Goal: Information Seeking & Learning: Learn about a topic

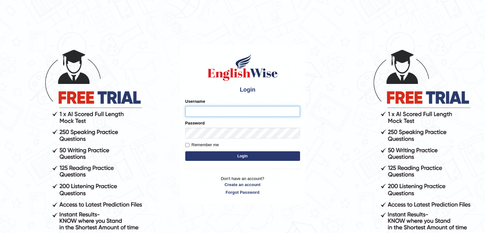
type input "0433826709"
click at [205, 104] on div "Username 0433826709" at bounding box center [242, 107] width 115 height 18
click at [205, 154] on button "Login" at bounding box center [242, 156] width 115 height 10
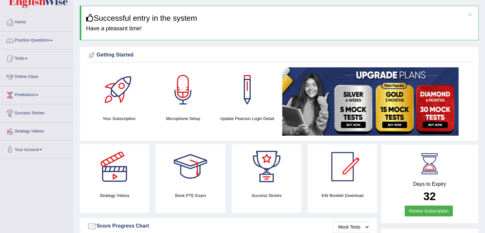
scroll to position [18, 0]
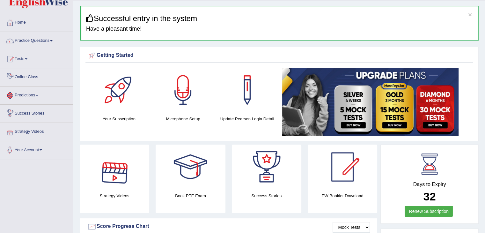
click at [30, 76] on link "Online Class" at bounding box center [36, 76] width 73 height 16
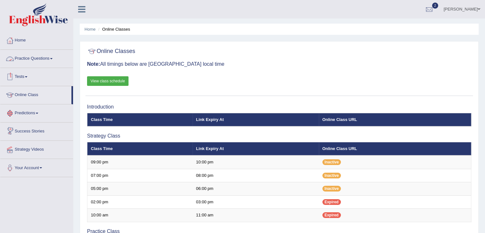
click at [24, 82] on link "Tests" at bounding box center [36, 76] width 73 height 16
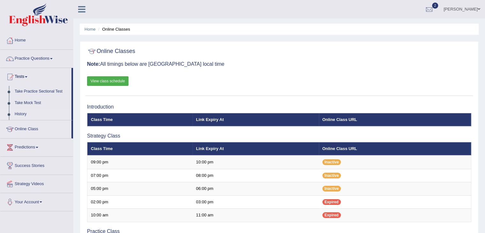
click at [19, 114] on link "History" at bounding box center [42, 113] width 60 height 11
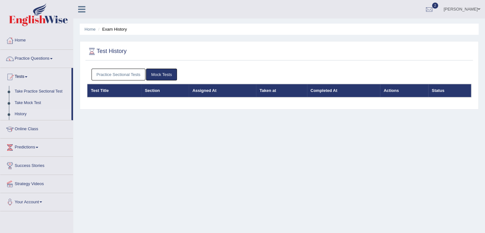
click at [127, 74] on link "Practice Sectional Tests" at bounding box center [119, 75] width 54 height 12
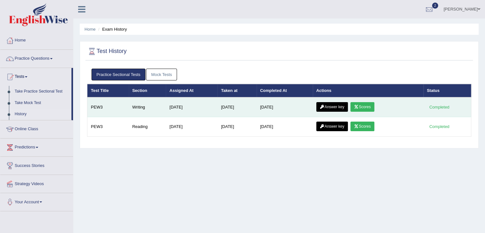
click at [359, 105] on icon at bounding box center [356, 107] width 5 height 4
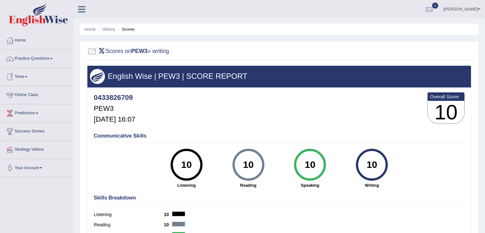
click at [22, 75] on link "Tests" at bounding box center [36, 76] width 73 height 16
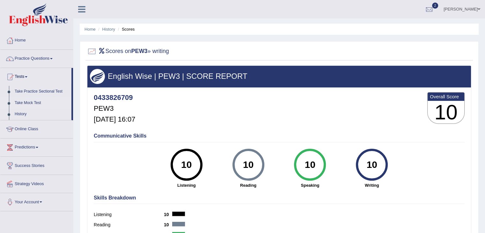
click at [23, 101] on link "Take Mock Test" at bounding box center [42, 102] width 60 height 11
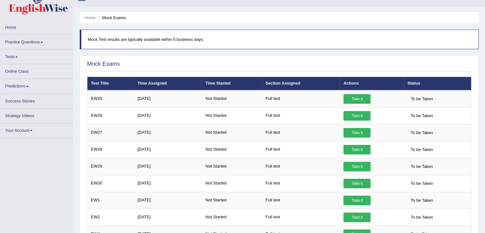
scroll to position [17, 0]
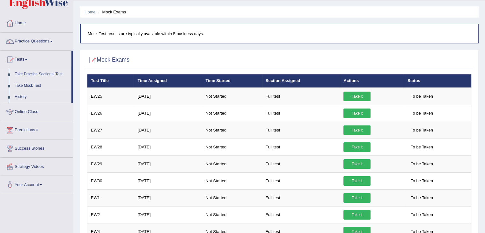
click at [26, 72] on link "Take Practice Sectional Test" at bounding box center [42, 74] width 60 height 11
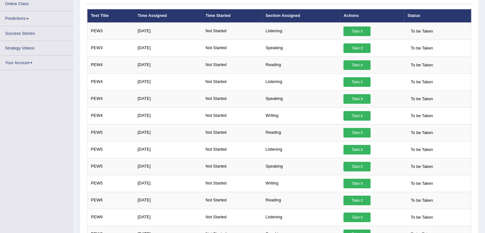
scroll to position [84, 0]
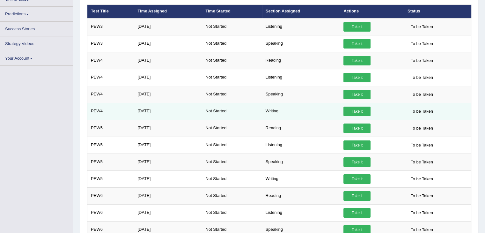
click at [359, 108] on link "Take it" at bounding box center [356, 111] width 27 height 10
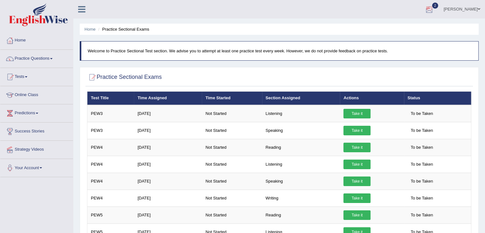
click at [434, 11] on div at bounding box center [429, 10] width 10 height 10
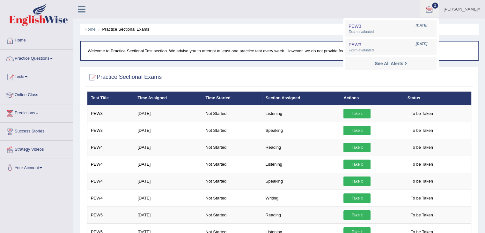
click at [372, 3] on ul "Navdeep Kaur Toggle navigation Username: 0433826709 Access Type: Online Subscri…" at bounding box center [341, 9] width 288 height 18
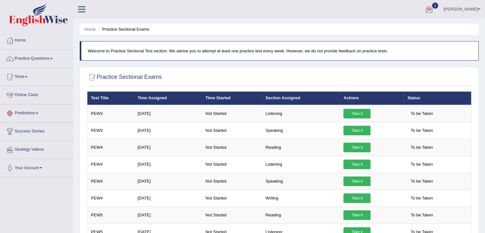
click at [33, 114] on link "Predictions" at bounding box center [36, 112] width 73 height 16
click at [31, 128] on link "Latest Predictions" at bounding box center [42, 127] width 60 height 11
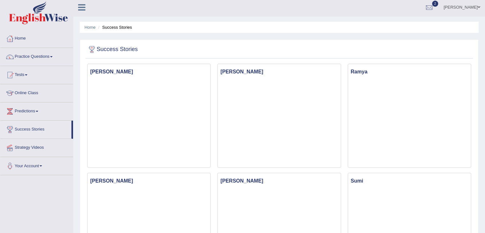
scroll to position [1, 0]
click at [21, 74] on link "Tests" at bounding box center [36, 75] width 73 height 16
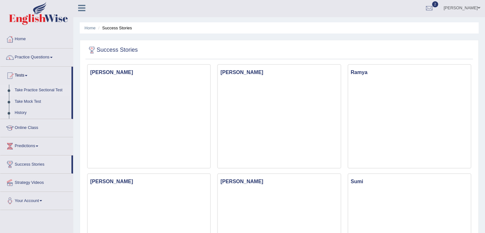
click at [26, 92] on link "Take Practice Sectional Test" at bounding box center [42, 89] width 60 height 11
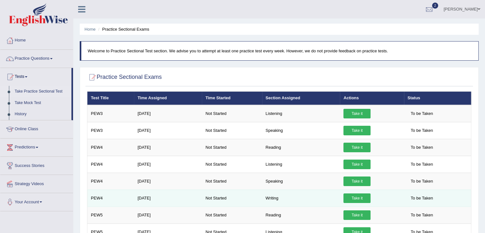
click at [356, 199] on link "Take it" at bounding box center [356, 198] width 27 height 10
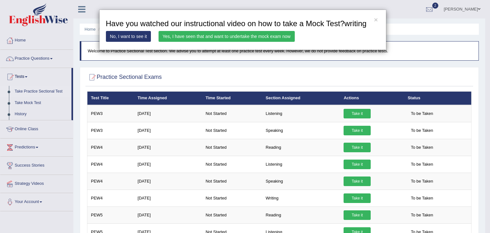
click at [167, 36] on link "Yes, I have seen that and want to undertake the mock exam now" at bounding box center [226, 36] width 136 height 11
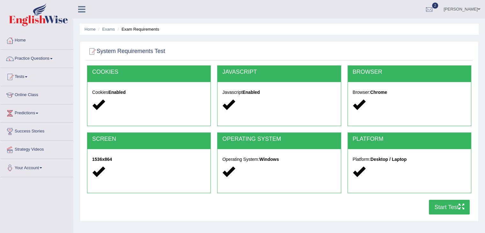
scroll to position [93, 0]
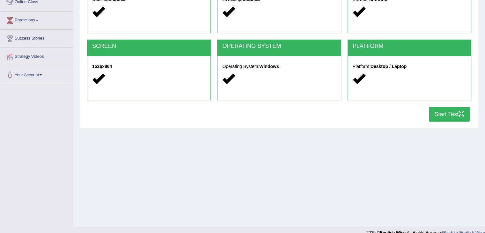
click at [438, 113] on button "Start Test" at bounding box center [449, 114] width 41 height 15
click at [409, 17] on div at bounding box center [410, 12] width 114 height 14
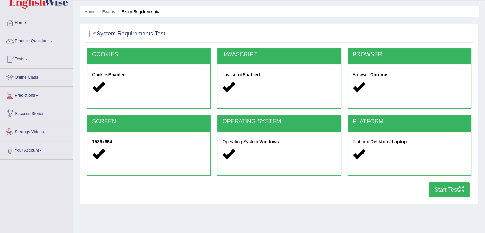
scroll to position [0, 0]
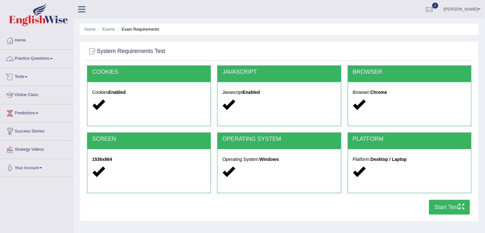
click at [39, 61] on link "Practice Questions" at bounding box center [36, 58] width 73 height 16
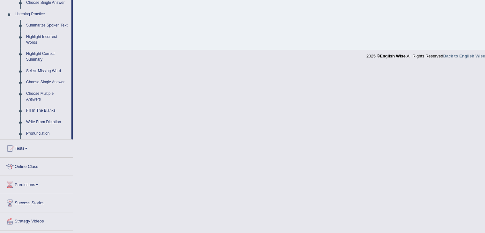
scroll to position [284, 0]
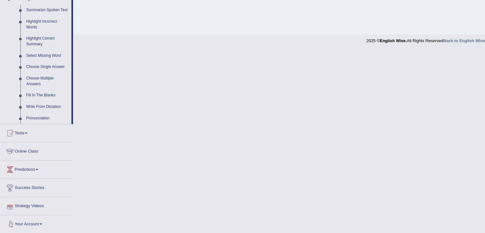
click at [25, 202] on link "Strategy Videos" at bounding box center [36, 205] width 73 height 16
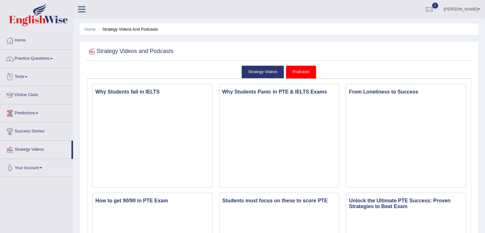
click at [23, 76] on link "Tests" at bounding box center [36, 76] width 73 height 16
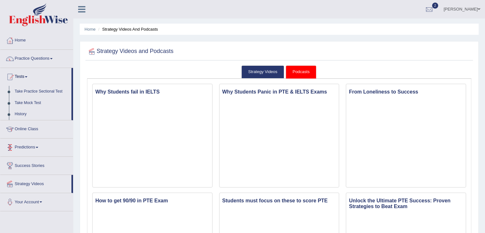
click at [26, 147] on link "Predictions" at bounding box center [36, 146] width 73 height 16
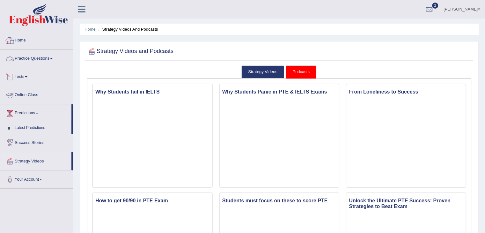
click at [20, 42] on link "Home" at bounding box center [36, 40] width 73 height 16
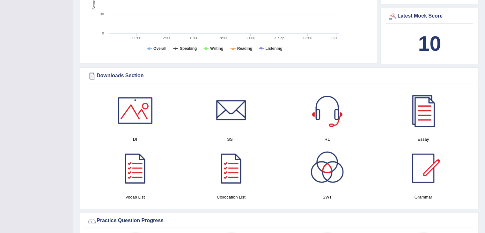
scroll to position [299, 0]
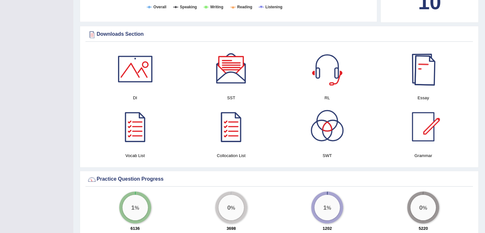
click at [429, 70] on div at bounding box center [423, 69] width 45 height 45
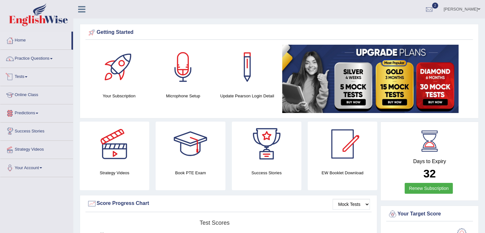
click at [24, 76] on link "Tests" at bounding box center [36, 76] width 73 height 16
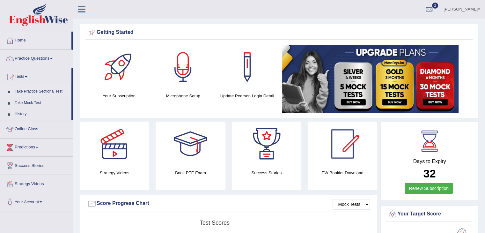
click at [21, 91] on link "Take Practice Sectional Test" at bounding box center [42, 91] width 60 height 11
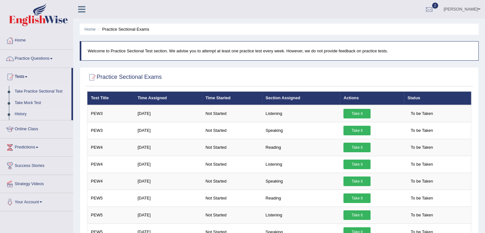
click at [19, 112] on link "History" at bounding box center [42, 113] width 60 height 11
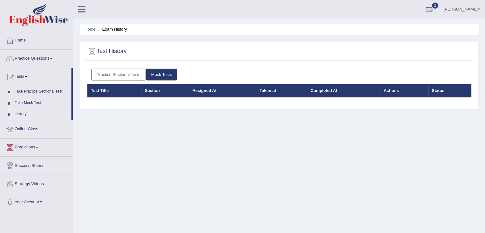
click at [119, 73] on link "Practice Sectional Tests" at bounding box center [119, 75] width 54 height 12
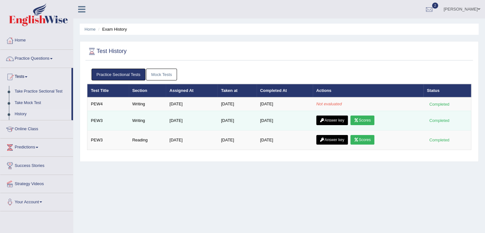
click at [337, 123] on link "Answer key" at bounding box center [332, 120] width 32 height 10
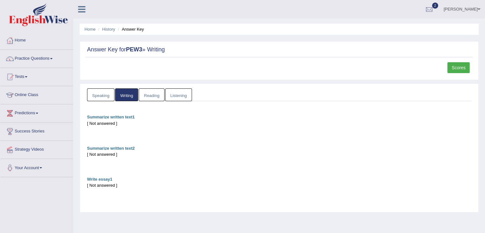
click at [152, 96] on link "Reading" at bounding box center [152, 94] width 26 height 13
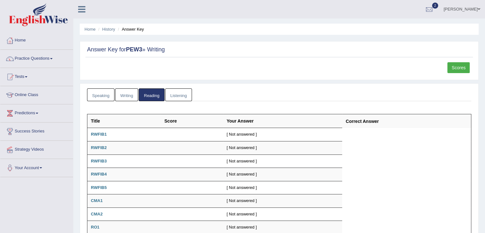
click at [180, 94] on link "Listening" at bounding box center [178, 94] width 27 height 13
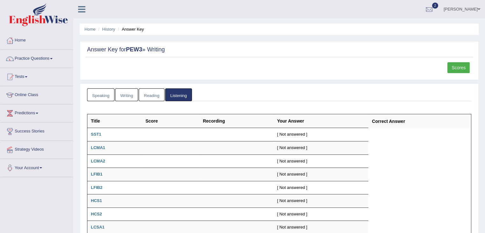
click at [100, 96] on link "Speaking" at bounding box center [100, 94] width 27 height 13
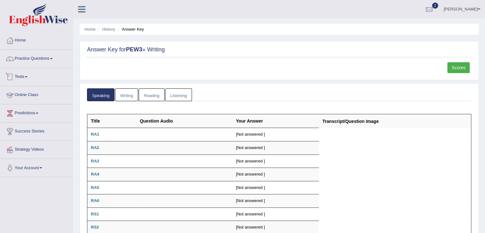
click at [22, 81] on link "Tests" at bounding box center [36, 76] width 73 height 16
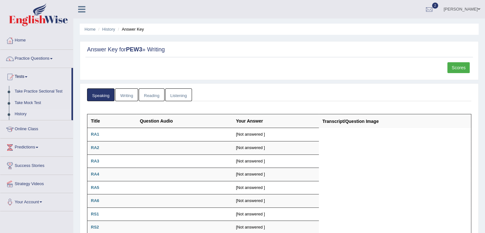
click at [23, 116] on link "History" at bounding box center [42, 113] width 60 height 11
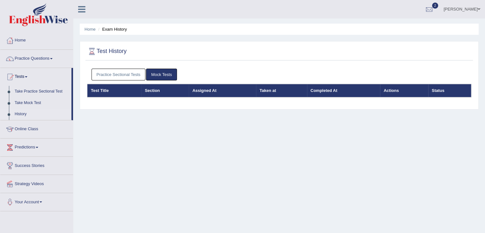
click at [127, 78] on link "Practice Sectional Tests" at bounding box center [119, 75] width 54 height 12
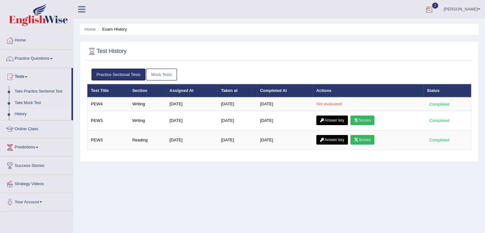
click at [434, 9] on div at bounding box center [429, 10] width 10 height 10
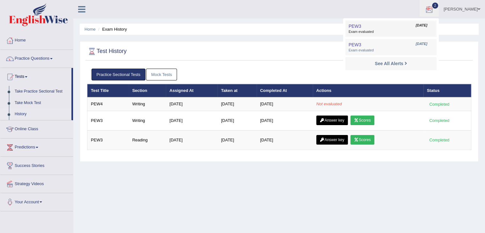
click at [401, 33] on span "Exam evaluated" at bounding box center [390, 31] width 85 height 5
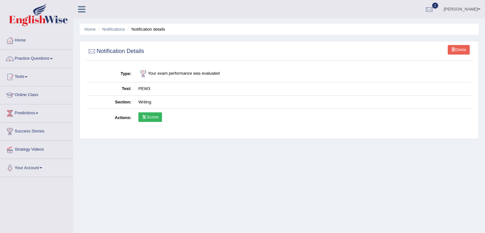
click at [146, 115] on icon at bounding box center [144, 117] width 5 height 4
click at [20, 37] on link "Home" at bounding box center [36, 40] width 73 height 16
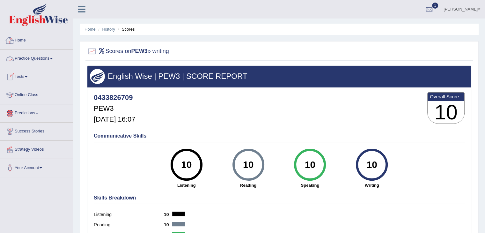
click at [18, 77] on link "Tests" at bounding box center [36, 76] width 73 height 16
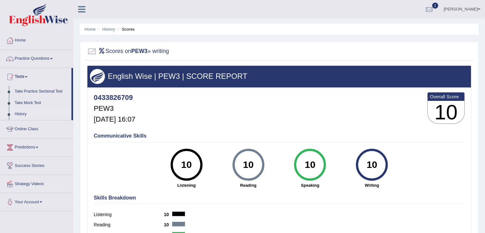
click at [26, 113] on link "History" at bounding box center [42, 113] width 60 height 11
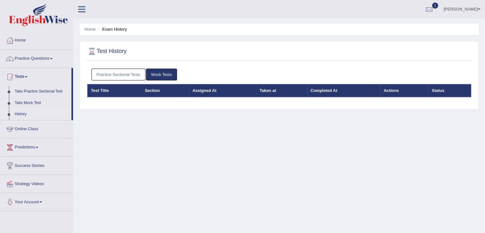
click at [132, 71] on link "Practice Sectional Tests" at bounding box center [119, 75] width 54 height 12
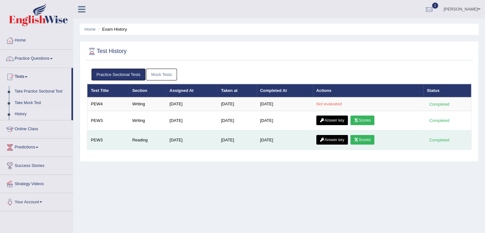
click at [366, 140] on link "Scores" at bounding box center [362, 140] width 24 height 10
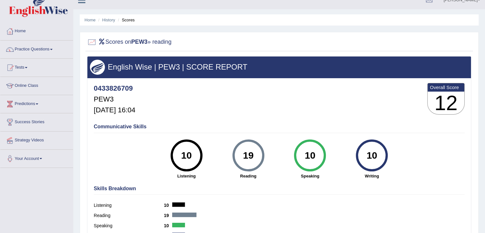
scroll to position [4, 0]
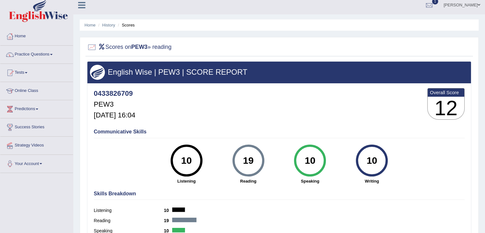
click at [176, 217] on div at bounding box center [184, 219] width 24 height 4
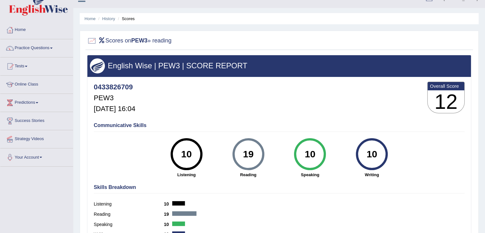
scroll to position [9, 0]
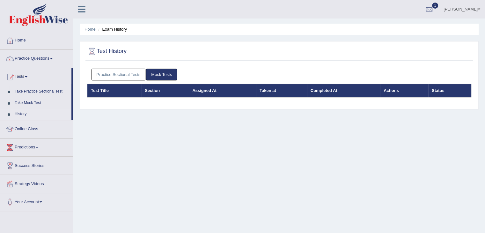
click at [116, 73] on link "Practice Sectional Tests" at bounding box center [119, 75] width 54 height 12
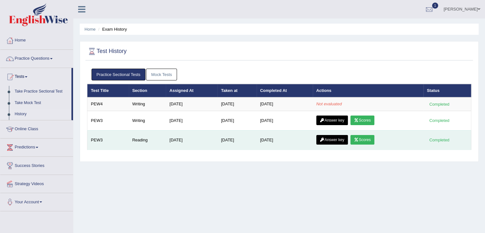
click at [334, 136] on link "Answer key" at bounding box center [332, 140] width 32 height 10
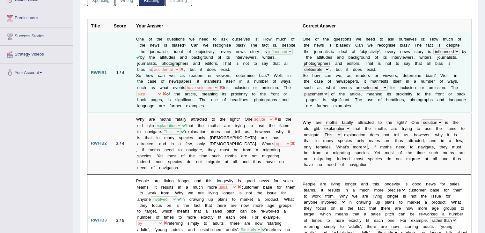
scroll to position [15, 0]
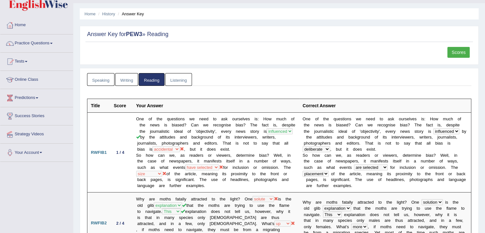
click at [463, 53] on link "Scores" at bounding box center [458, 52] width 22 height 11
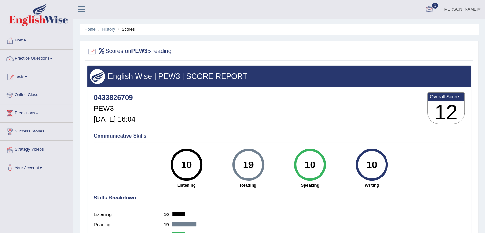
click at [432, 9] on div at bounding box center [429, 10] width 10 height 10
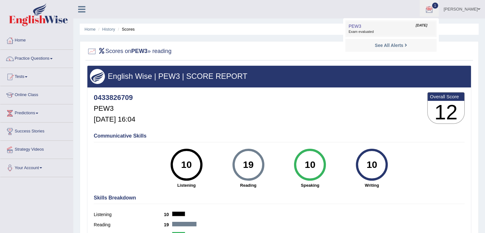
click at [394, 25] on link "PEW3 Aug 28, 2025 Exam evaluated" at bounding box center [391, 28] width 88 height 13
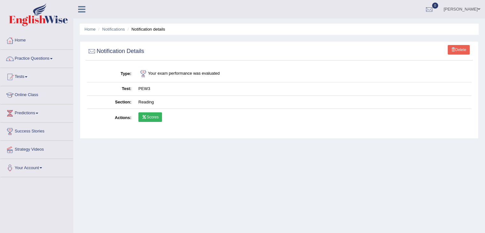
click at [148, 115] on link "Scores" at bounding box center [150, 117] width 24 height 10
click at [19, 72] on link "Tests" at bounding box center [36, 76] width 73 height 16
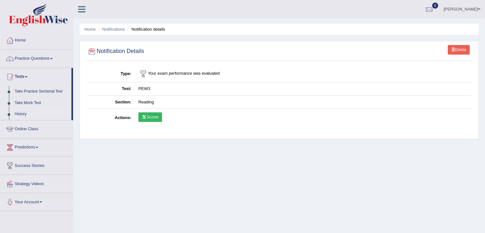
click at [18, 113] on link "History" at bounding box center [42, 113] width 60 height 11
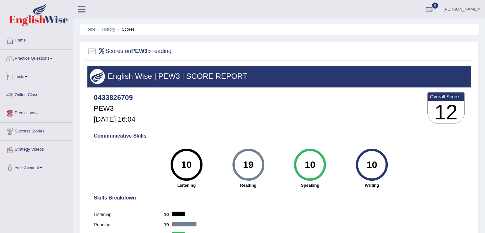
click at [24, 77] on link "Tests" at bounding box center [36, 76] width 73 height 16
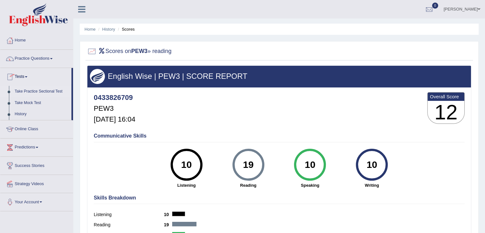
click at [23, 93] on link "Take Practice Sectional Test" at bounding box center [42, 91] width 60 height 11
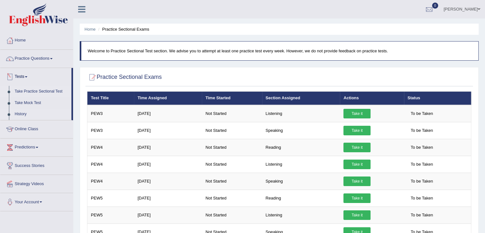
click at [18, 116] on link "History" at bounding box center [42, 113] width 60 height 11
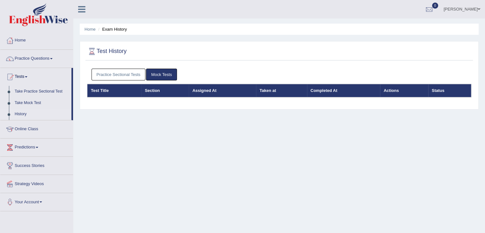
click at [123, 73] on link "Practice Sectional Tests" at bounding box center [119, 75] width 54 height 12
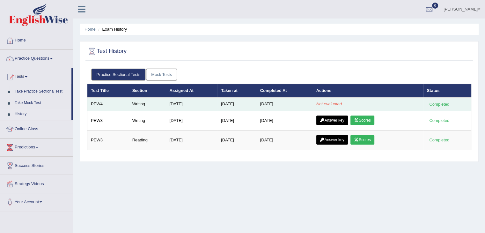
click at [249, 105] on td "Sep 3, 2025" at bounding box center [236, 103] width 39 height 13
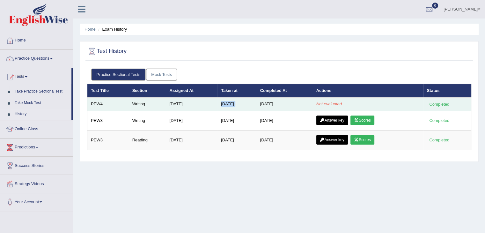
click at [249, 105] on td "Sep 3, 2025" at bounding box center [236, 103] width 39 height 13
click at [334, 107] on td "Not evaluated" at bounding box center [368, 103] width 111 height 13
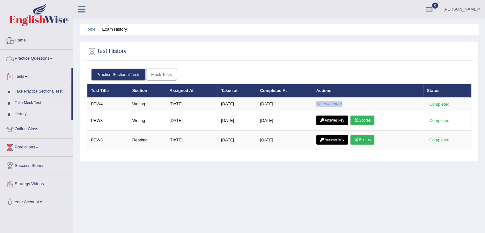
click at [23, 56] on link "Practice Questions" at bounding box center [36, 58] width 73 height 16
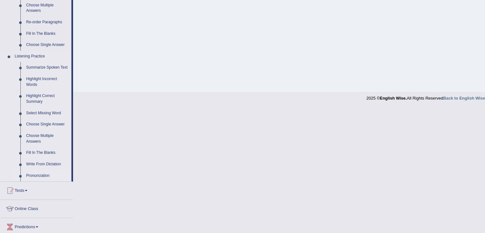
scroll to position [227, 0]
click at [52, 66] on link "Summarize Spoken Text" at bounding box center [47, 67] width 48 height 11
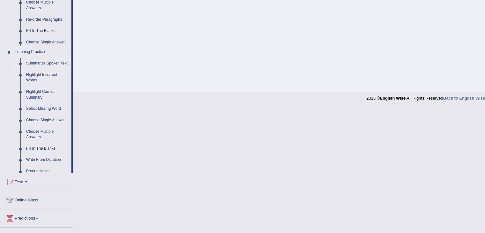
scroll to position [102, 0]
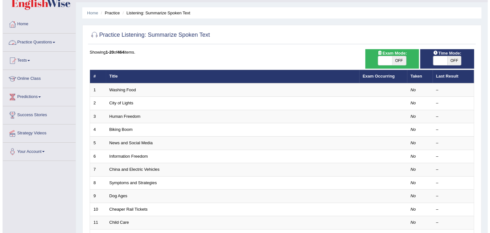
scroll to position [17, 0]
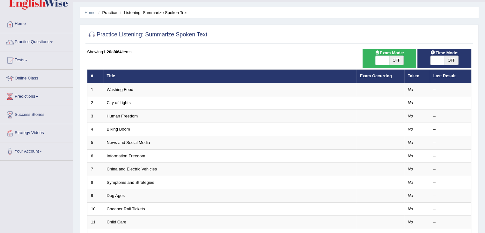
click at [392, 62] on span "OFF" at bounding box center [396, 60] width 14 height 9
checkbox input "true"
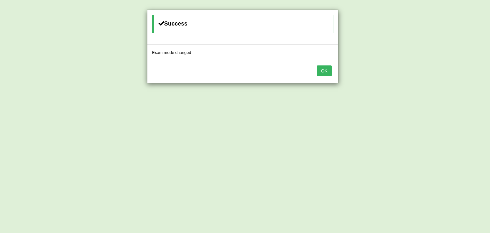
click at [324, 67] on button "OK" at bounding box center [324, 70] width 15 height 11
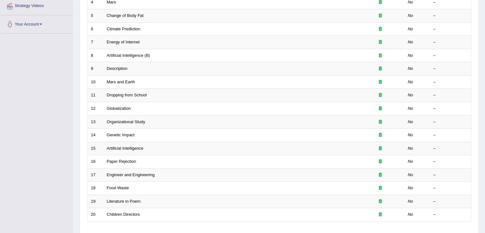
scroll to position [158, 0]
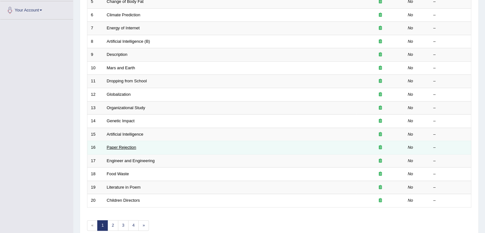
click at [115, 147] on link "Paper Rejection" at bounding box center [122, 147] width 30 height 5
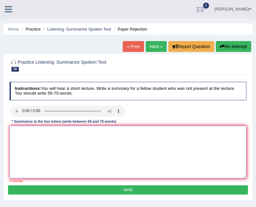
click at [62, 146] on textarea at bounding box center [128, 152] width 237 height 53
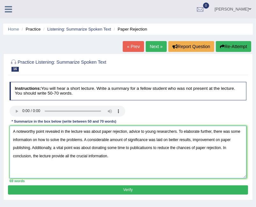
type textarea "A noteworthy point revealed in the lecture was about paper rejection, advice to…"
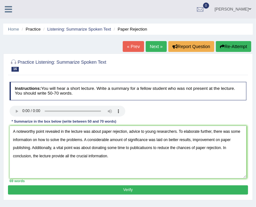
click at [213, 189] on button "Verify" at bounding box center [128, 190] width 240 height 9
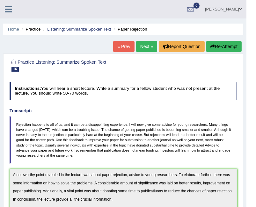
click at [211, 43] on button "Re-Attempt" at bounding box center [223, 46] width 35 height 11
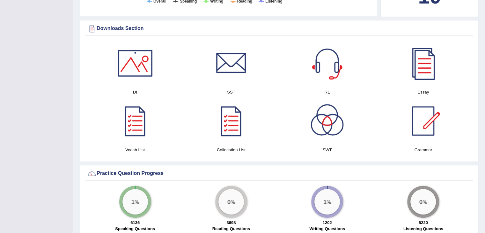
scroll to position [312, 0]
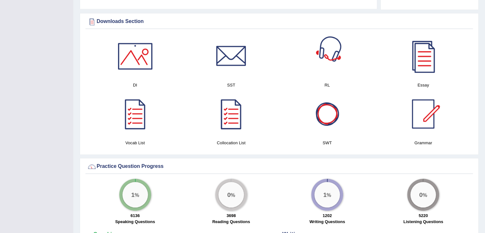
click at [327, 65] on div at bounding box center [327, 56] width 45 height 45
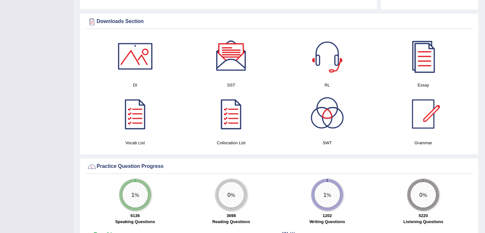
click at [226, 57] on div at bounding box center [231, 56] width 45 height 45
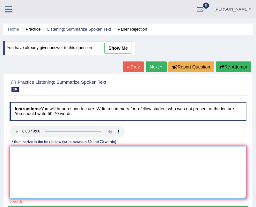
click at [82, 164] on textarea at bounding box center [128, 172] width 237 height 53
paste textarea "A noteworthy point revealed in the lecture was about paper rejection, advice to…"
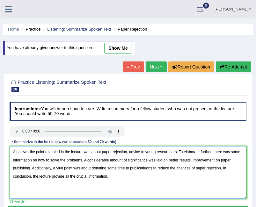
click at [150, 170] on textarea "A noteworthy point revealed in the lecture was about paper rejection, advice to…" at bounding box center [128, 172] width 237 height 53
click at [145, 189] on textarea "A noteworthy point revealed in the lecture was about paper rejection, advice to…" at bounding box center [128, 172] width 237 height 53
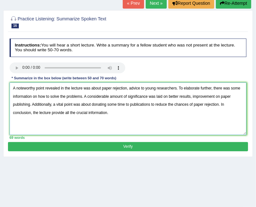
scroll to position [64, 0]
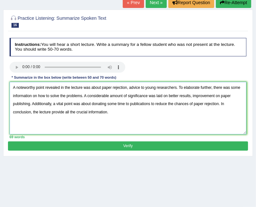
type textarea "A noteworthy point revealed in the lecture was about paper rejection, advice to…"
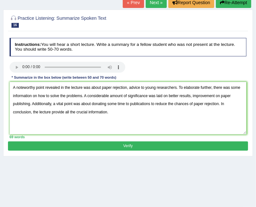
click at [114, 144] on button "Verify" at bounding box center [128, 146] width 240 height 9
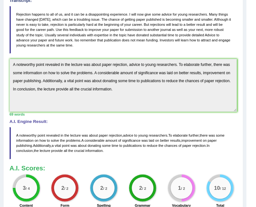
scroll to position [0, 0]
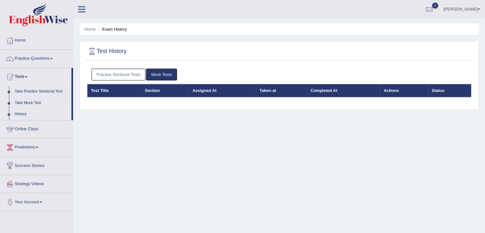
click at [129, 69] on link "Practice Sectional Tests" at bounding box center [119, 75] width 54 height 12
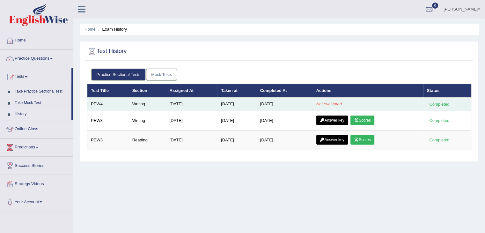
click at [326, 107] on td "Not evaluated" at bounding box center [368, 103] width 111 height 13
click at [261, 99] on td "Sep 3, 2025" at bounding box center [285, 103] width 56 height 13
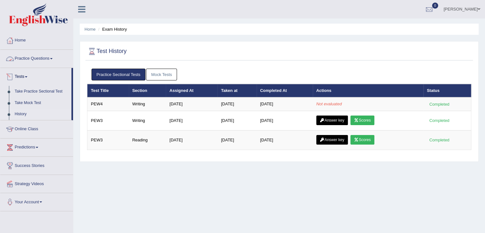
click at [20, 58] on link "Practice Questions" at bounding box center [36, 58] width 73 height 16
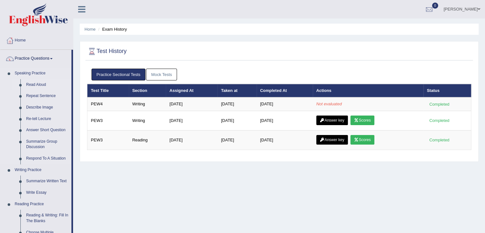
click at [34, 86] on link "Read Aloud" at bounding box center [47, 84] width 48 height 11
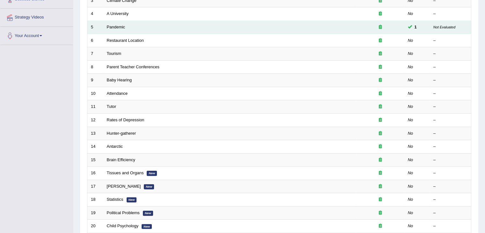
scroll to position [187, 0]
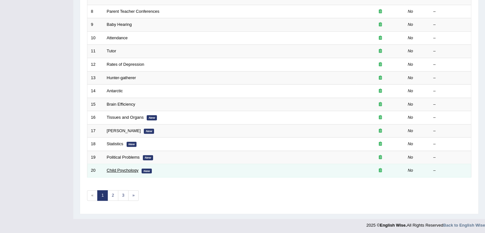
click at [121, 169] on link "Child Psychology" at bounding box center [123, 170] width 32 height 5
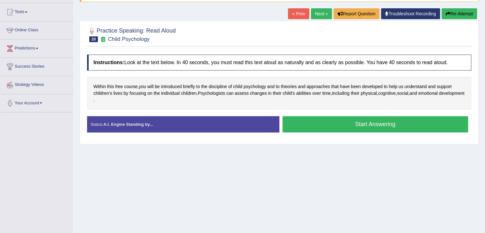
scroll to position [65, 0]
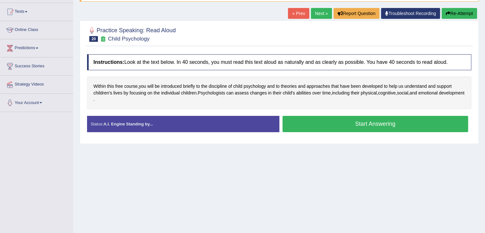
click at [442, 125] on button "Start Answering" at bounding box center [375, 124] width 186 height 16
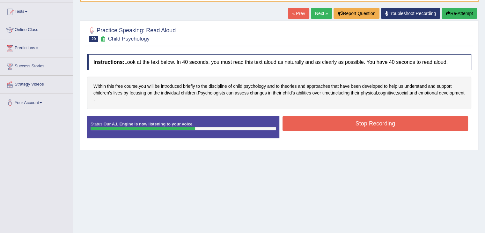
click at [429, 121] on button "Stop Recording" at bounding box center [375, 123] width 186 height 15
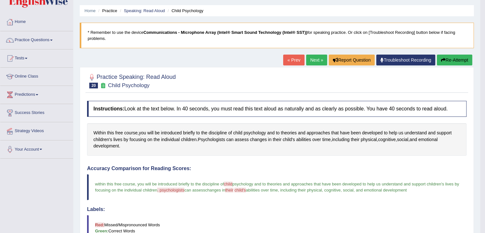
scroll to position [0, 0]
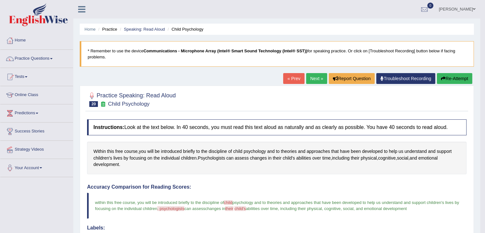
click at [316, 82] on link "Next »" at bounding box center [316, 78] width 21 height 11
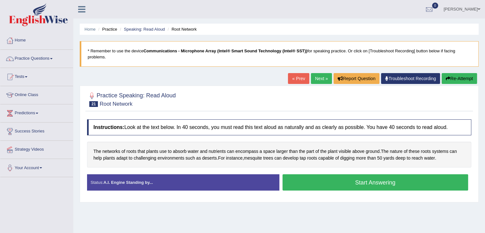
click at [429, 181] on button "Start Answering" at bounding box center [375, 182] width 186 height 16
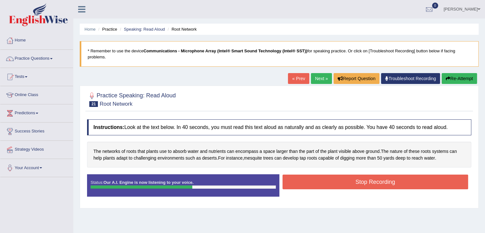
click at [435, 180] on button "Stop Recording" at bounding box center [375, 181] width 186 height 15
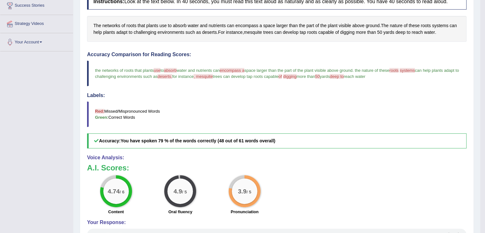
scroll to position [189, 0]
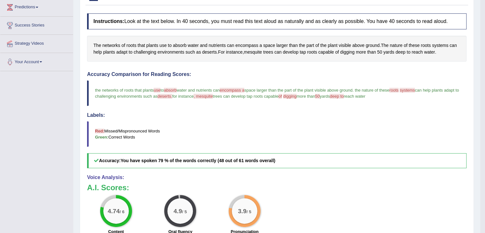
click at [440, 211] on div "4.74 / 6 Content 4.9 / 5 Oral fluency 3.9 / 5 Pronunciation" at bounding box center [277, 215] width 386 height 41
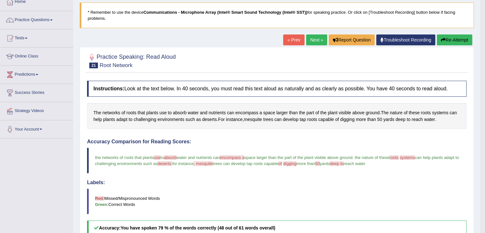
scroll to position [32, 0]
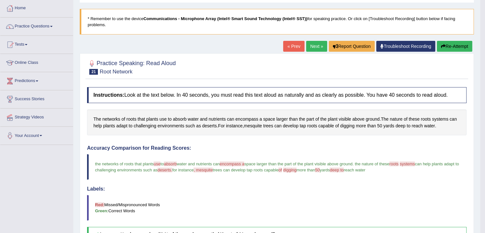
click at [24, 26] on link "Practice Questions" at bounding box center [36, 26] width 73 height 16
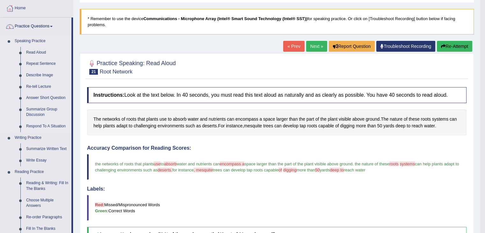
click at [31, 127] on link "Respond To A Situation" at bounding box center [47, 126] width 48 height 11
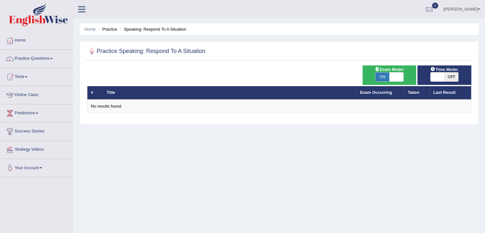
checkbox input "false"
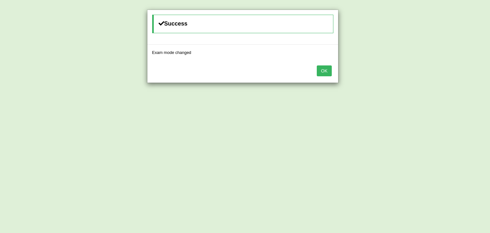
click at [321, 74] on button "OK" at bounding box center [324, 70] width 15 height 11
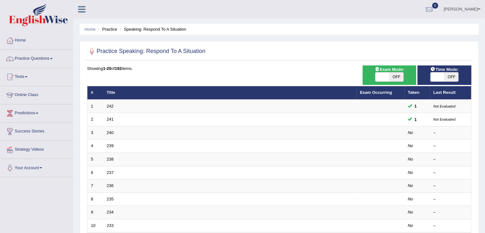
click at [407, 190] on td "No" at bounding box center [417, 185] width 26 height 13
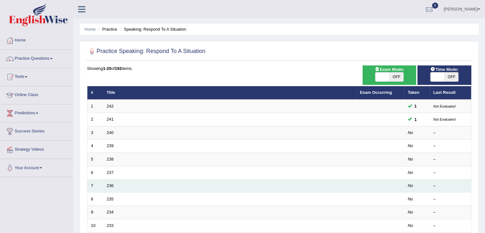
click at [413, 185] on em "No" at bounding box center [410, 185] width 5 height 5
click at [108, 186] on link "236" at bounding box center [110, 185] width 7 height 5
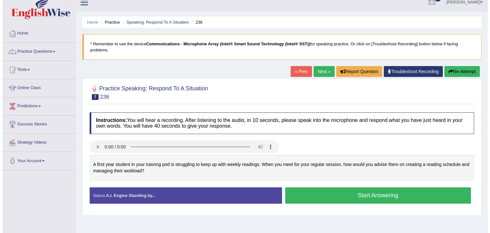
scroll to position [19, 0]
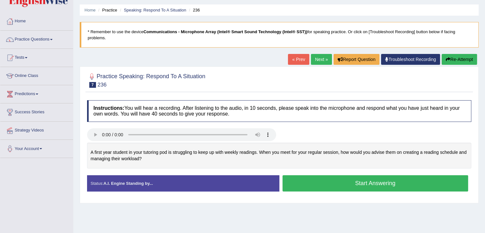
click at [424, 184] on button "Start Answering" at bounding box center [375, 183] width 186 height 16
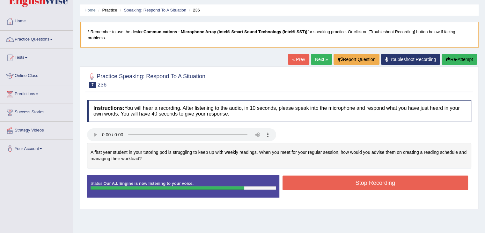
click at [423, 179] on button "Stop Recording" at bounding box center [375, 182] width 186 height 15
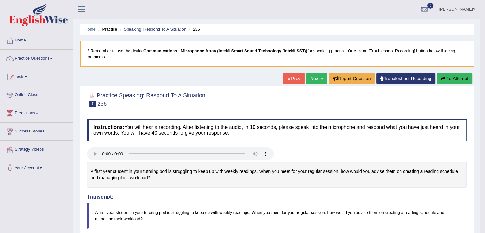
scroll to position [0, 0]
click at [313, 82] on link "Next »" at bounding box center [316, 78] width 21 height 11
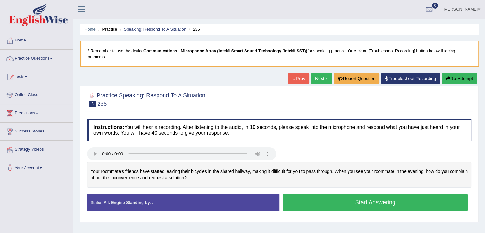
click at [411, 207] on button "Start Answering" at bounding box center [375, 202] width 186 height 16
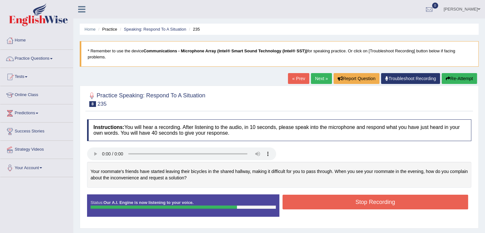
click at [428, 198] on button "Stop Recording" at bounding box center [375, 201] width 186 height 15
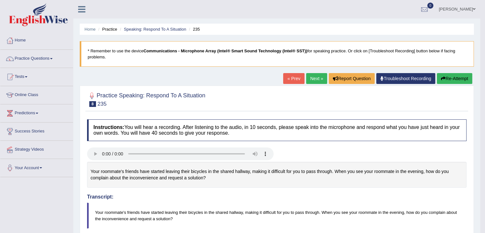
click at [313, 79] on link "Next »" at bounding box center [316, 78] width 21 height 11
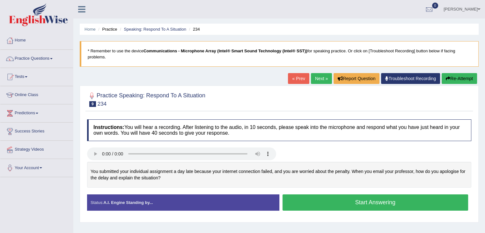
click at [408, 202] on button "Start Answering" at bounding box center [375, 202] width 186 height 16
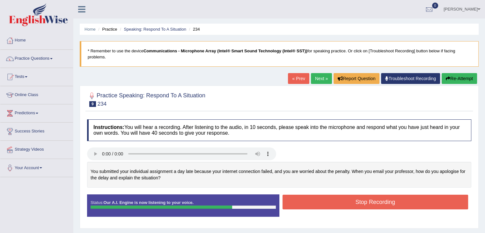
click at [405, 200] on button "Stop Recording" at bounding box center [375, 201] width 186 height 15
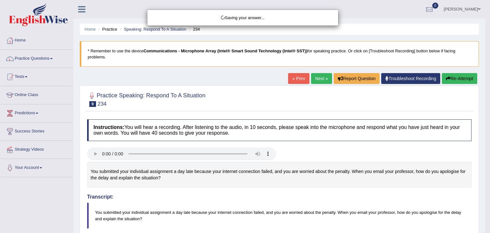
click at [424, 189] on div "Saving your answer..." at bounding box center [245, 116] width 490 height 233
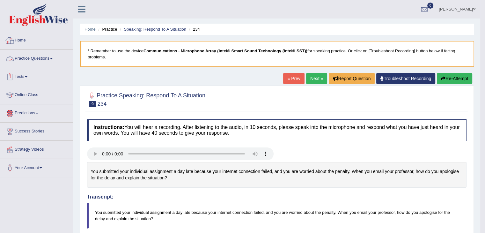
click at [26, 39] on link "Home" at bounding box center [36, 40] width 73 height 16
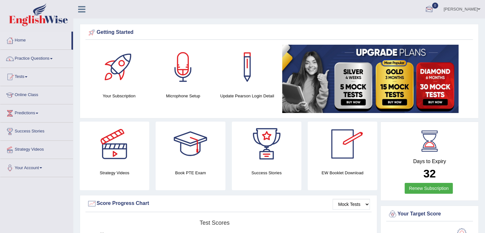
click at [431, 10] on div at bounding box center [429, 10] width 10 height 10
click at [379, 14] on ul "Navdeep Kaur Toggle navigation Username: 0433826709 Access Type: Online Subscri…" at bounding box center [341, 9] width 288 height 18
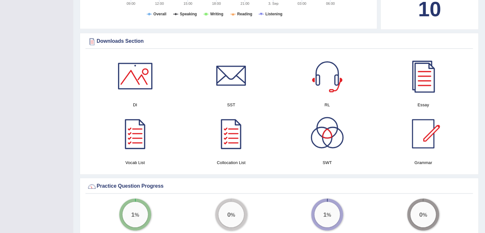
scroll to position [294, 0]
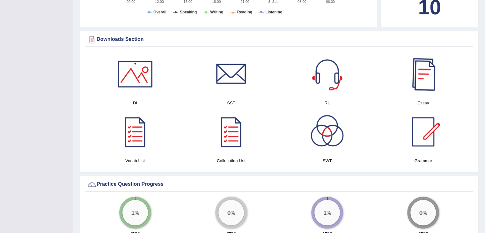
click at [416, 86] on div at bounding box center [423, 74] width 45 height 45
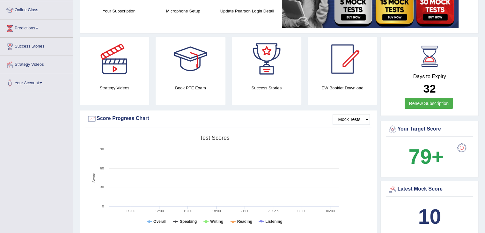
scroll to position [16, 0]
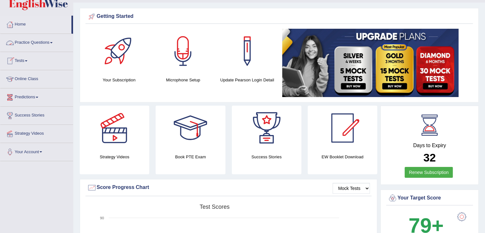
click at [37, 47] on link "Practice Questions" at bounding box center [36, 42] width 73 height 16
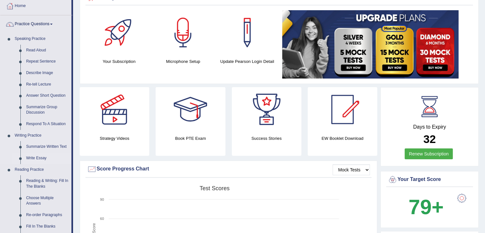
scroll to position [35, 0]
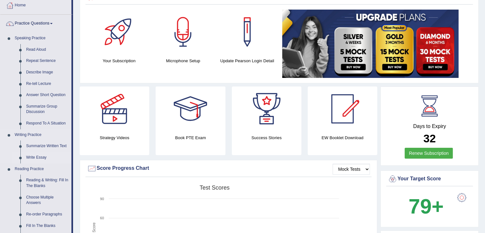
click at [36, 156] on link "Write Essay" at bounding box center [47, 157] width 48 height 11
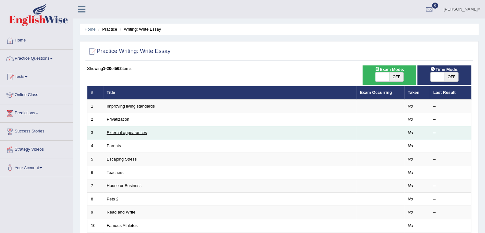
click at [122, 132] on link "External appearances" at bounding box center [127, 132] width 40 height 5
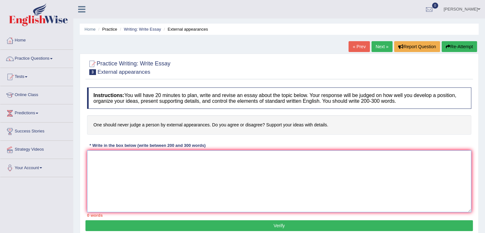
click at [121, 164] on textarea at bounding box center [279, 181] width 384 height 62
paste textarea "The increasing influence of [essay topic] on our lives has ignited numerous dis…"
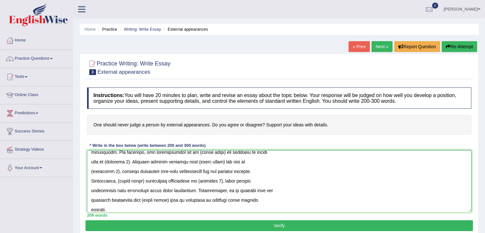
scroll to position [115, 0]
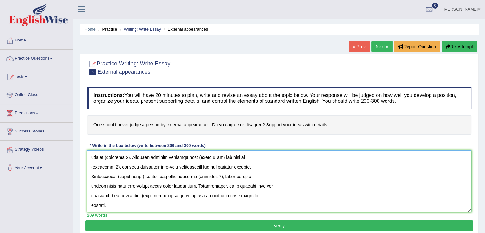
type textarea "The increasing influence of [essay topic] on our lives has ignited numerous dis…"
click at [143, 226] on button "Verify" at bounding box center [278, 225] width 387 height 11
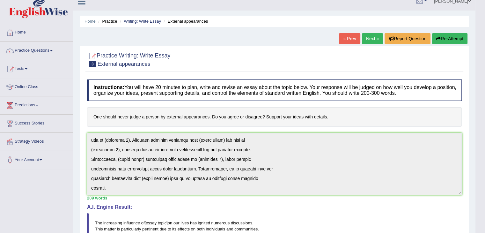
scroll to position [0, 0]
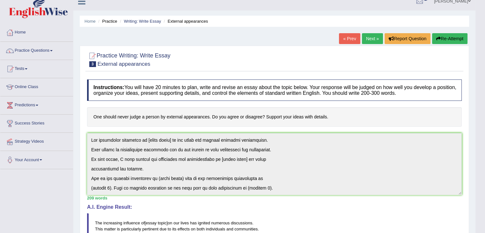
click at [437, 37] on icon "button" at bounding box center [438, 38] width 4 height 4
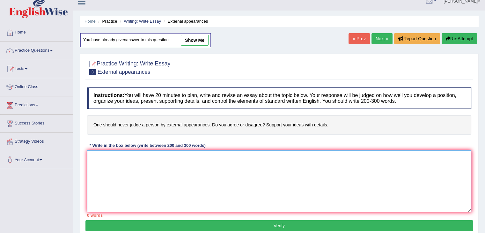
click at [229, 153] on textarea at bounding box center [279, 181] width 384 height 62
paste textarea "The increasing influence of [essay topic] on our lives has ignited numerous dis…"
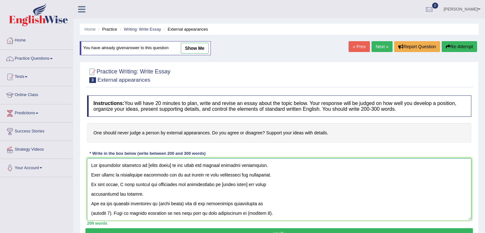
drag, startPoint x: 145, startPoint y: 164, endPoint x: 171, endPoint y: 164, distance: 25.8
click at [171, 164] on textarea at bounding box center [279, 189] width 384 height 62
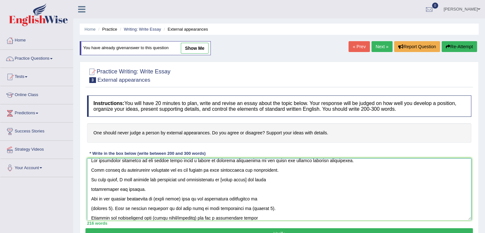
scroll to position [3, 0]
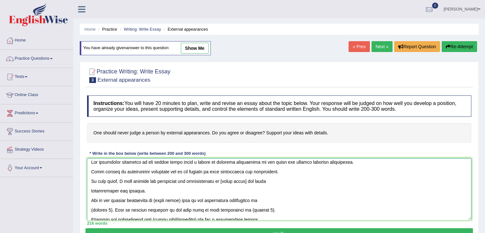
drag, startPoint x: 221, startPoint y: 180, endPoint x: 249, endPoint y: 181, distance: 28.4
click at [249, 181] on textarea at bounding box center [279, 189] width 384 height 62
click at [248, 181] on textarea at bounding box center [279, 189] width 384 height 62
drag, startPoint x: 248, startPoint y: 181, endPoint x: 232, endPoint y: 181, distance: 15.6
click at [232, 181] on textarea at bounding box center [279, 189] width 384 height 62
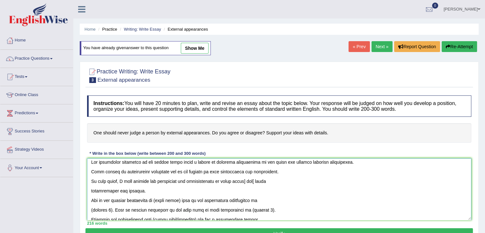
click at [222, 181] on textarea at bounding box center [279, 189] width 384 height 62
drag, startPoint x: 230, startPoint y: 181, endPoint x: 247, endPoint y: 184, distance: 17.4
click at [247, 184] on textarea at bounding box center [279, 189] width 384 height 62
drag, startPoint x: 145, startPoint y: 180, endPoint x: 222, endPoint y: 180, distance: 76.5
click at [222, 180] on textarea at bounding box center [279, 189] width 384 height 62
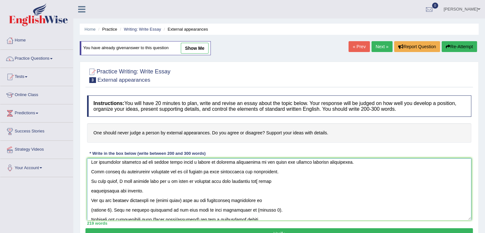
click at [254, 183] on textarea at bounding box center [279, 189] width 384 height 62
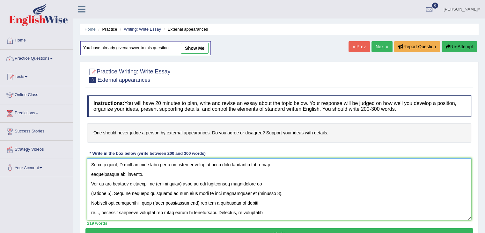
scroll to position [19, 0]
drag, startPoint x: 159, startPoint y: 184, endPoint x: 184, endPoint y: 185, distance: 24.6
click at [184, 185] on textarea at bounding box center [279, 189] width 384 height 62
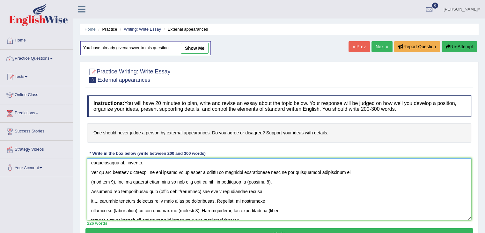
scroll to position [32, 0]
type textarea "The increasing influence of one should never judge a person by external appeara…"
click at [452, 49] on button "Re-Attempt" at bounding box center [459, 46] width 35 height 11
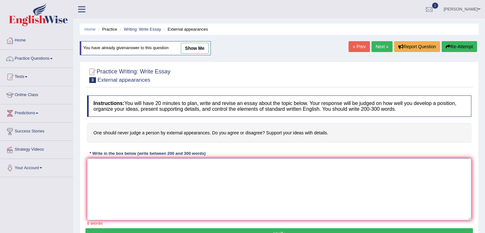
click at [228, 185] on textarea at bounding box center [279, 189] width 384 height 62
paste textarea "There is no denying the fact that several masses are judging others by their lo…"
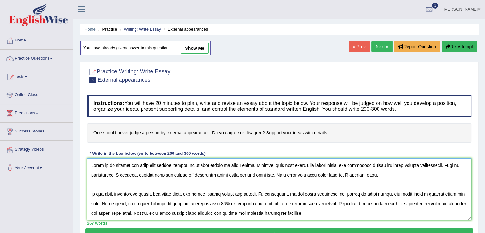
type textarea "There is no denying the fact that several masses are judging others by their lo…"
click at [113, 229] on button "Verify" at bounding box center [278, 233] width 387 height 11
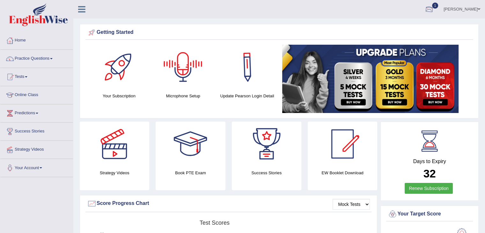
click at [434, 13] on div at bounding box center [429, 10] width 10 height 10
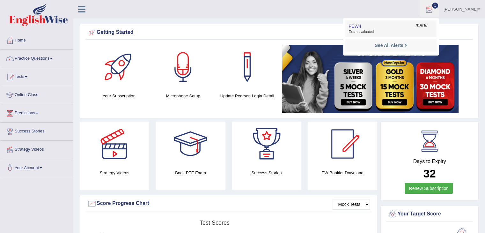
click at [375, 25] on link "PEW4 Sep 3, 2025 Exam evaluated" at bounding box center [391, 28] width 88 height 13
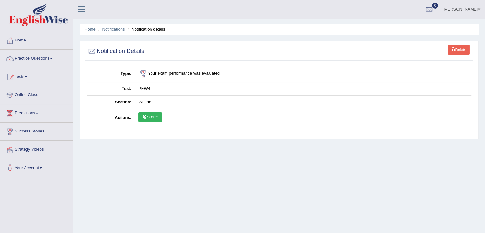
click at [148, 114] on link "Scores" at bounding box center [150, 117] width 24 height 10
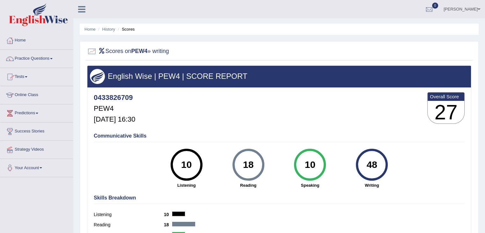
click at [27, 81] on link "Tests" at bounding box center [36, 76] width 73 height 16
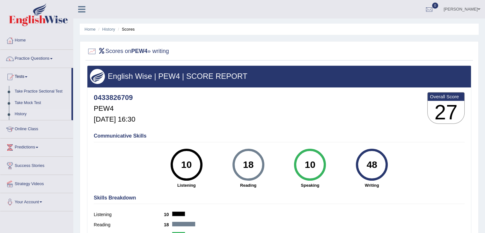
click at [22, 115] on link "History" at bounding box center [42, 113] width 60 height 11
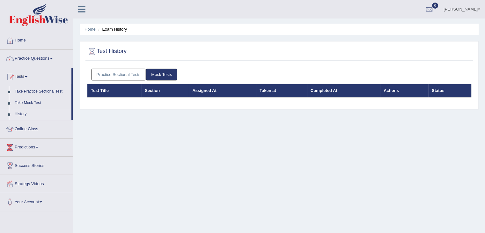
click at [126, 74] on link "Practice Sectional Tests" at bounding box center [119, 75] width 54 height 12
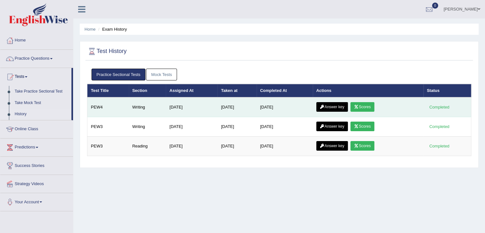
click at [325, 105] on icon at bounding box center [322, 107] width 5 height 4
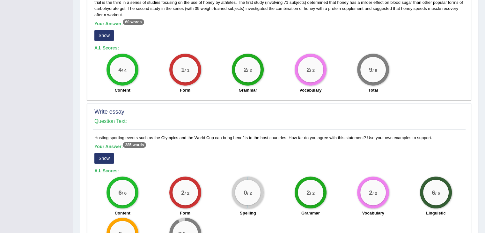
scroll to position [342, 0]
click at [103, 157] on button "Show" at bounding box center [103, 157] width 19 height 11
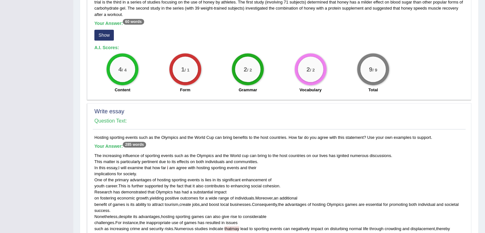
scroll to position [460, 0]
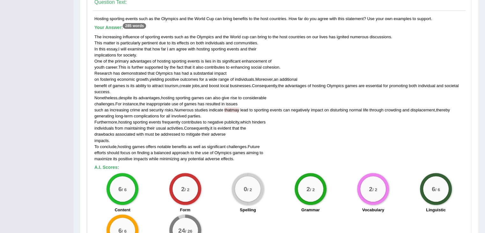
click at [232, 110] on div "The increasing influence of sporting events such as the Olympics and the World …" at bounding box center [279, 98] width 370 height 128
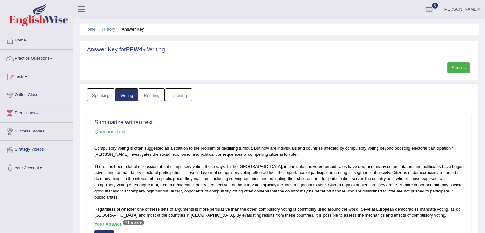
scroll to position [0, 0]
click at [28, 59] on link "Practice Questions" at bounding box center [36, 58] width 73 height 16
